Goal: Navigation & Orientation: Find specific page/section

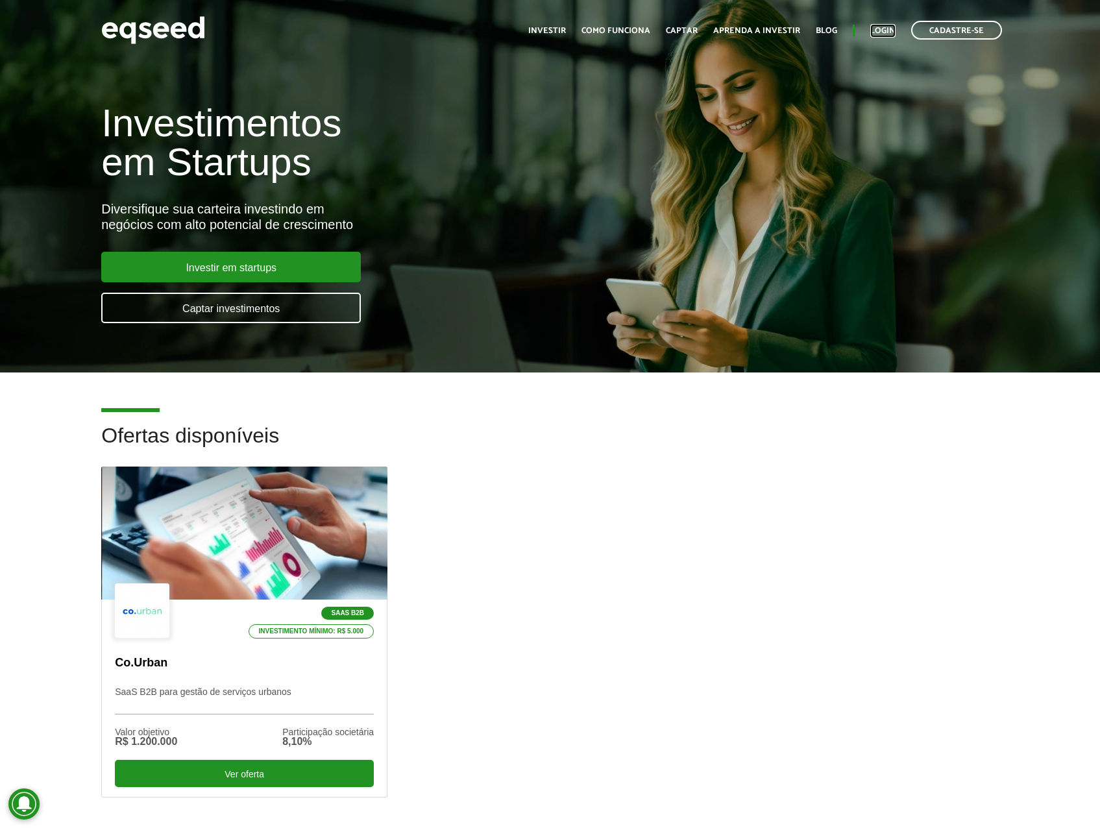
click at [882, 23] on ul "Início Investir Como funciona Captar Aprenda a investir Blog Login Cadastre-se" at bounding box center [765, 30] width 487 height 19
click at [883, 27] on link "Login" at bounding box center [883, 31] width 25 height 8
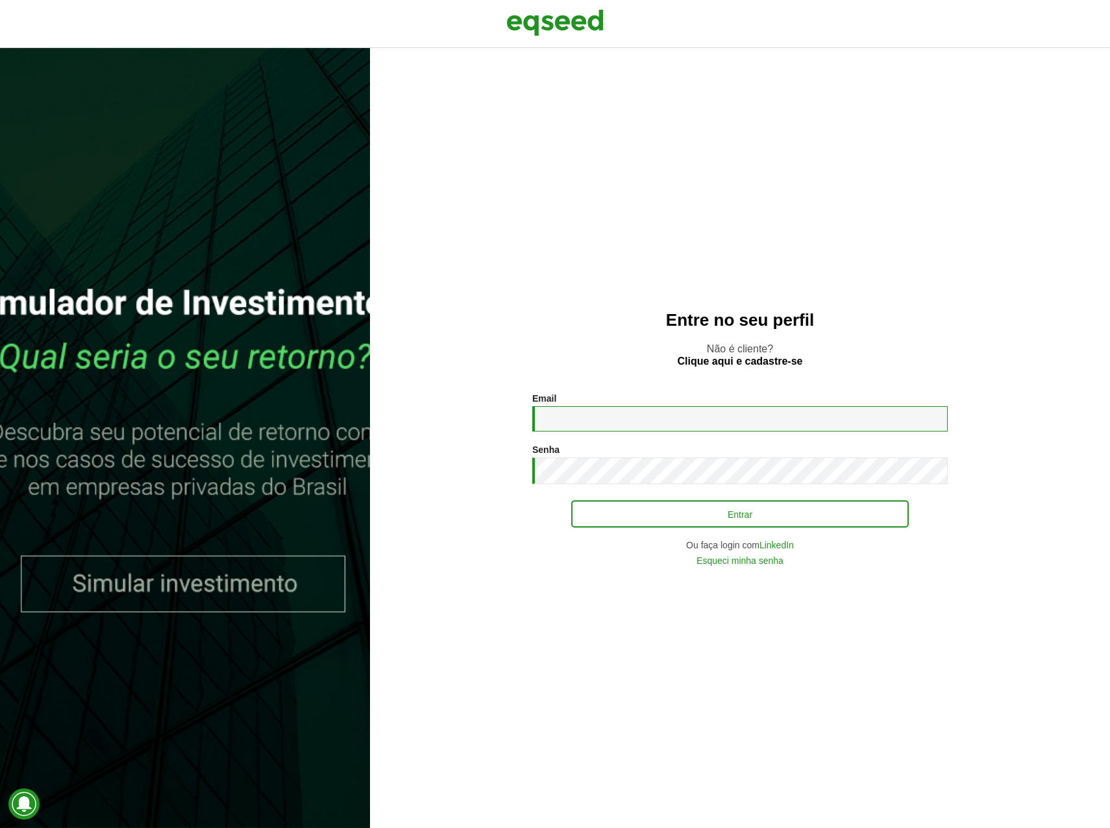
type input "**********"
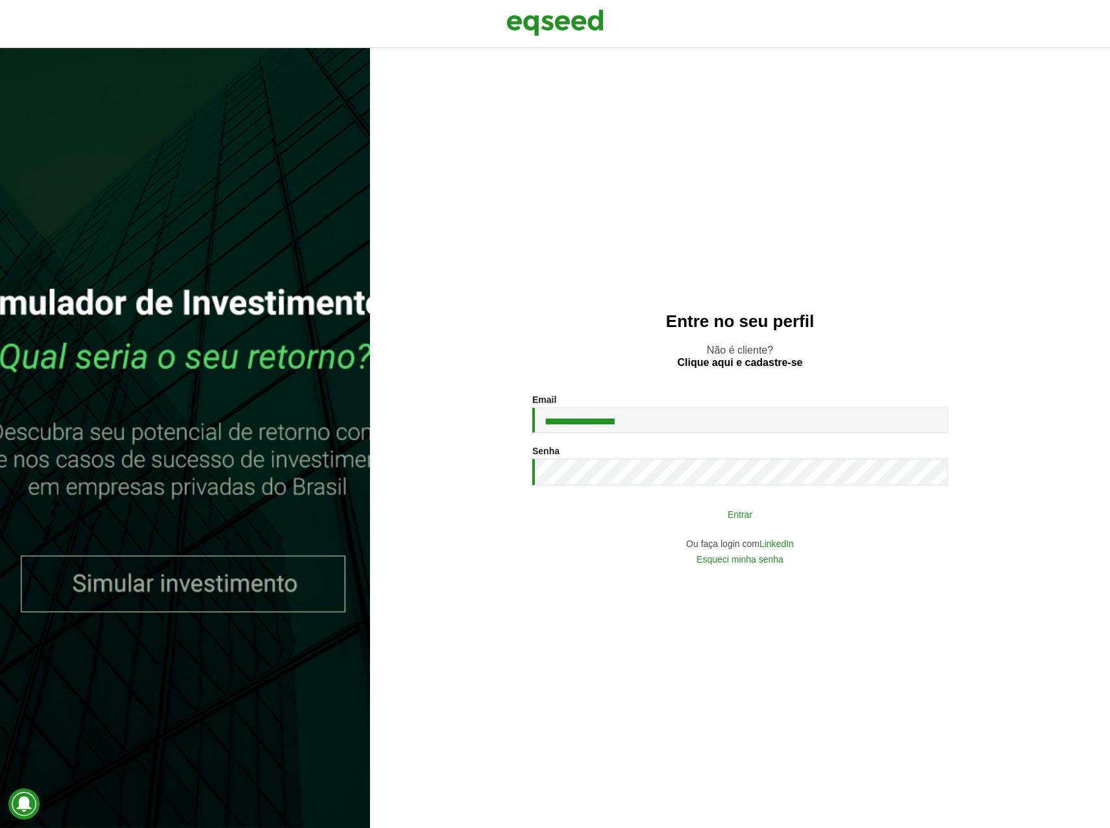
click at [649, 515] on button "Entrar" at bounding box center [740, 514] width 338 height 25
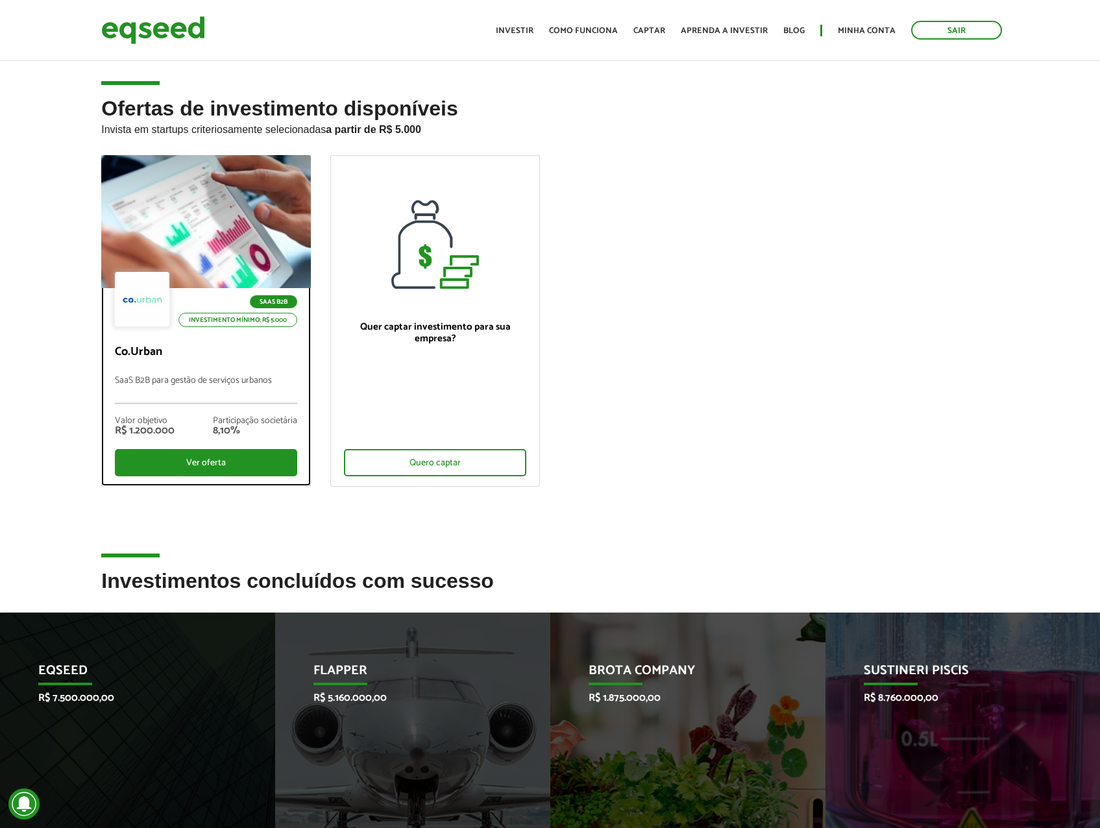
click at [225, 376] on p "SaaS B2B para gestão de serviços urbanos" at bounding box center [206, 390] width 182 height 28
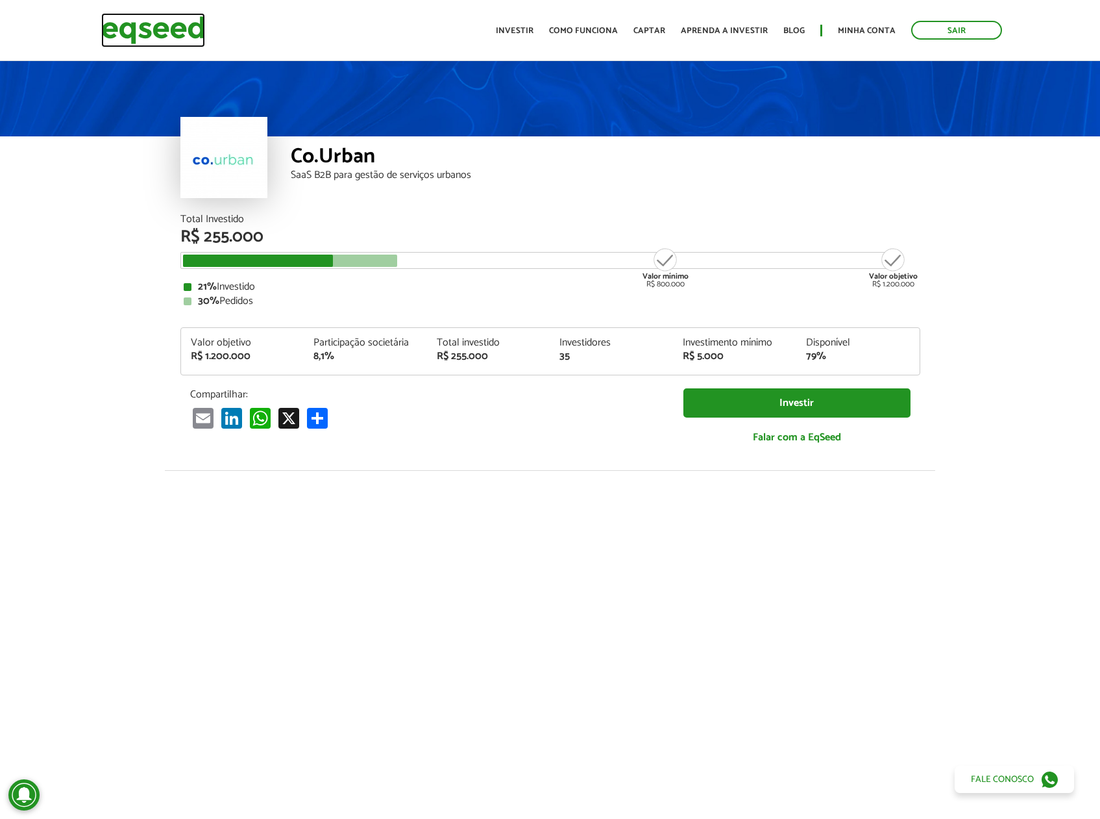
click at [184, 31] on img at bounding box center [153, 30] width 104 height 34
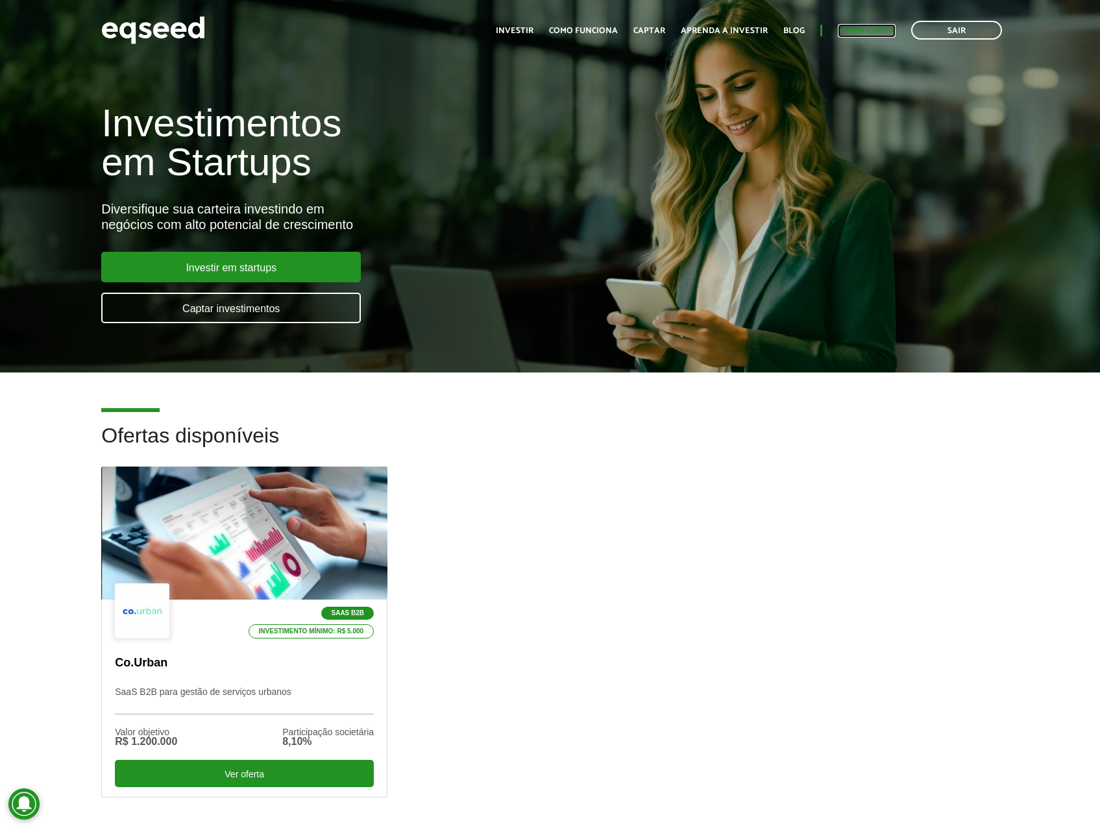
click at [848, 31] on link "Minha conta" at bounding box center [867, 31] width 58 height 8
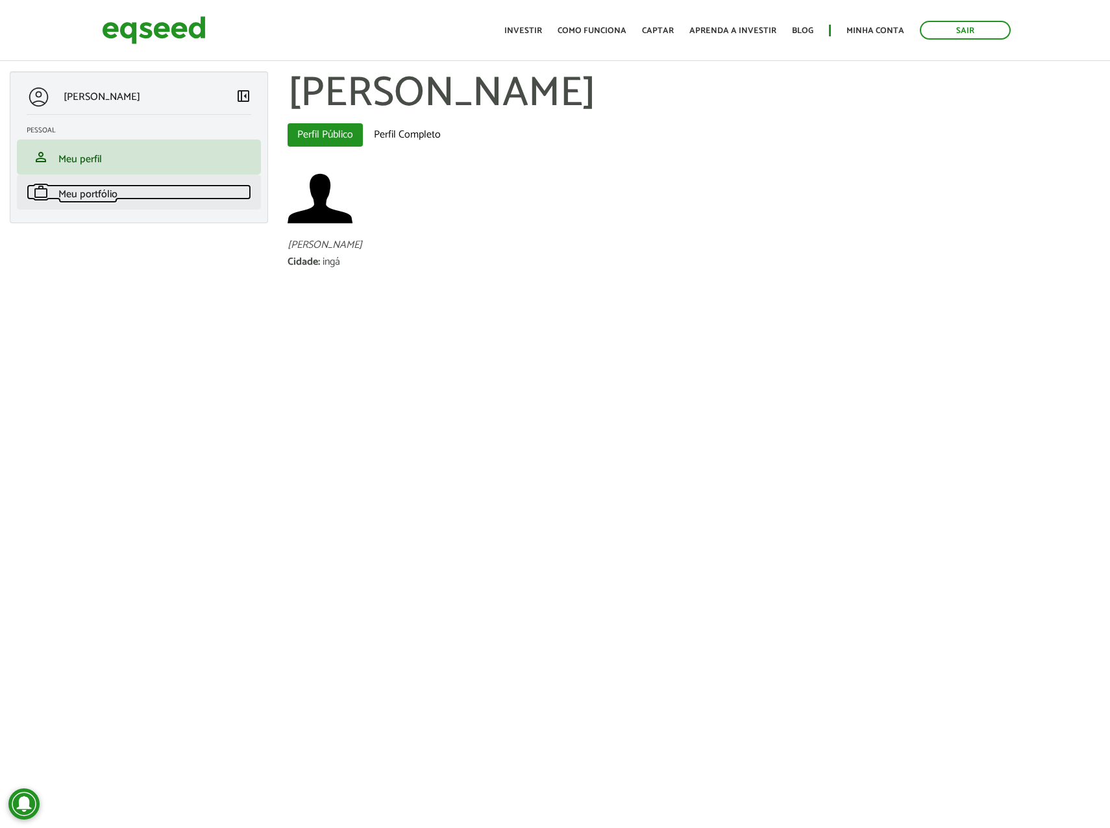
click at [96, 188] on span "Meu portfólio" at bounding box center [87, 195] width 59 height 18
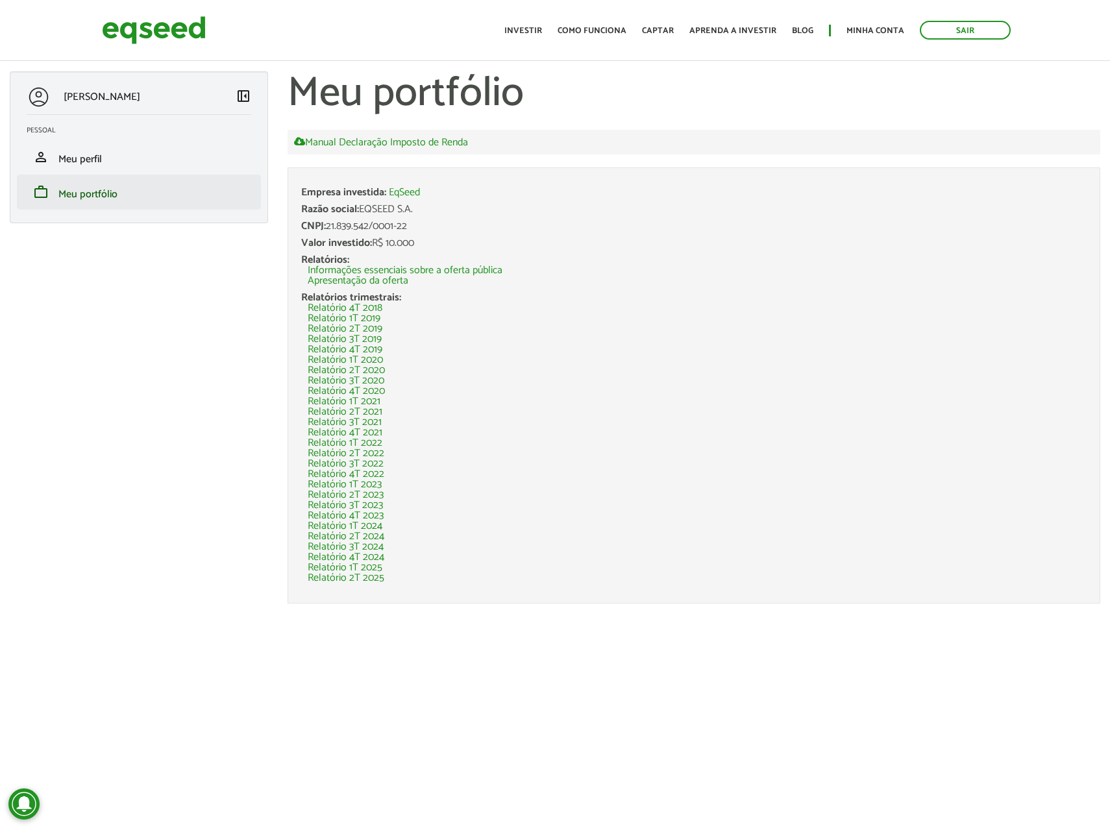
click at [102, 175] on li "work Meu portfólio" at bounding box center [139, 192] width 244 height 35
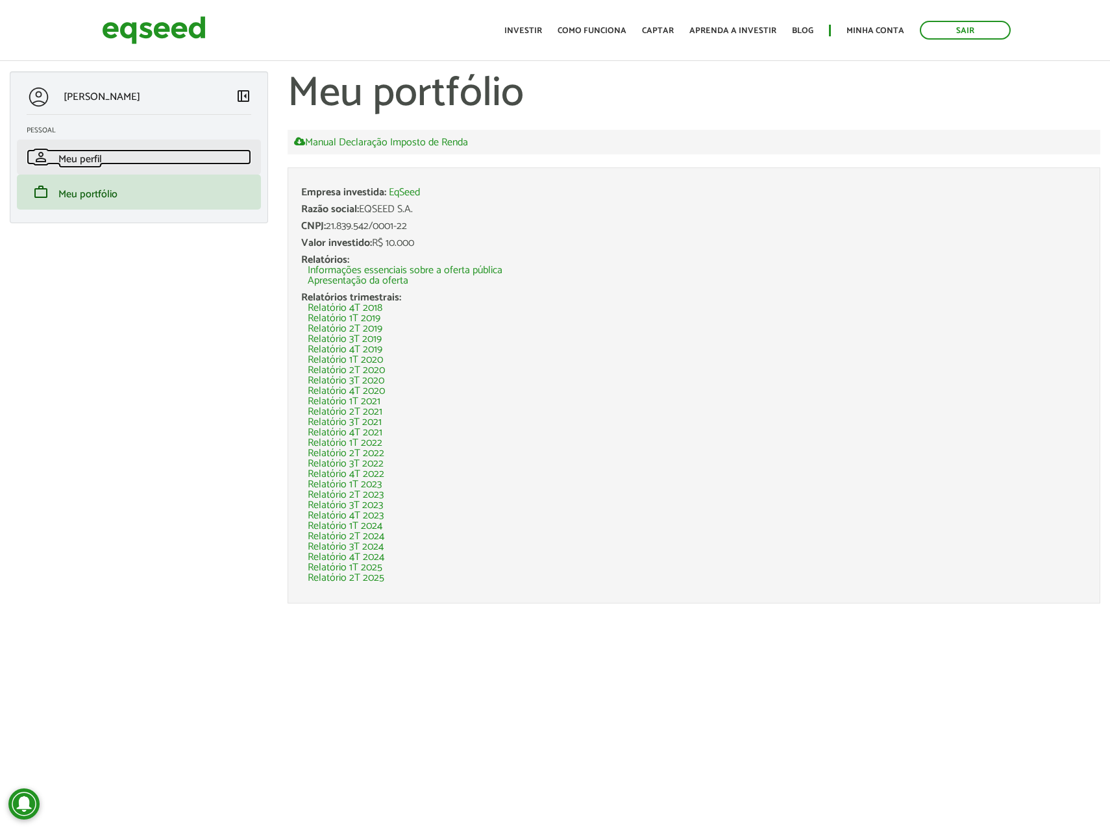
click at [107, 161] on link "person Meu perfil" at bounding box center [139, 157] width 225 height 16
